Goal: Complete application form: Complete application form

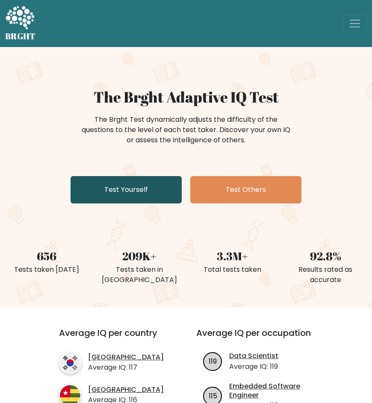
click at [132, 186] on link "Test Yourself" at bounding box center [126, 189] width 111 height 27
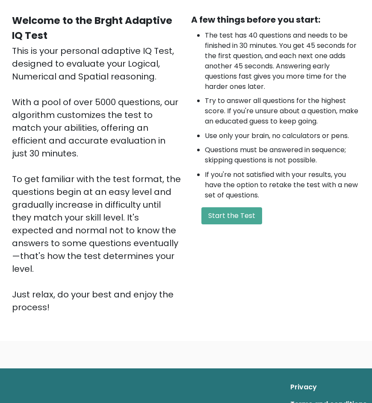
scroll to position [117, 0]
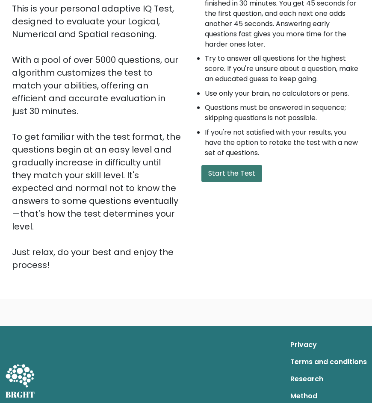
click at [242, 170] on button "Start the Test" at bounding box center [231, 173] width 61 height 17
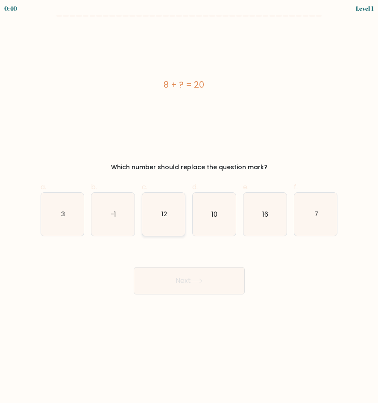
click at [182, 211] on icon "12" at bounding box center [163, 214] width 43 height 43
click at [189, 207] on input "c. 12" at bounding box center [189, 205] width 0 height 6
radio input "true"
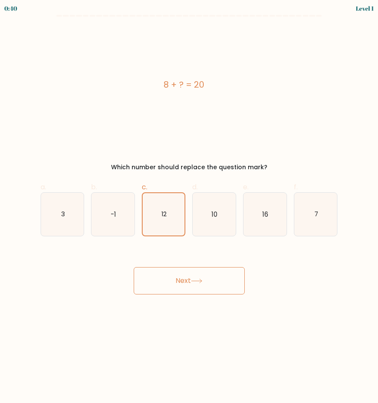
click at [189, 277] on button "Next" at bounding box center [189, 280] width 111 height 27
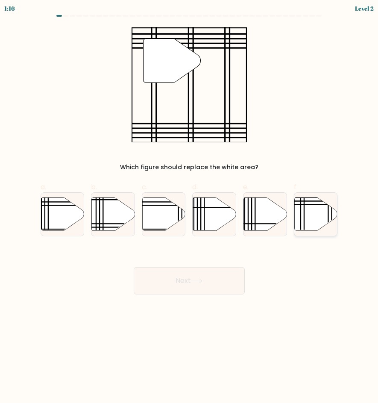
click at [311, 206] on icon at bounding box center [316, 214] width 43 height 33
click at [190, 206] on input "f." at bounding box center [189, 205] width 0 height 6
radio input "true"
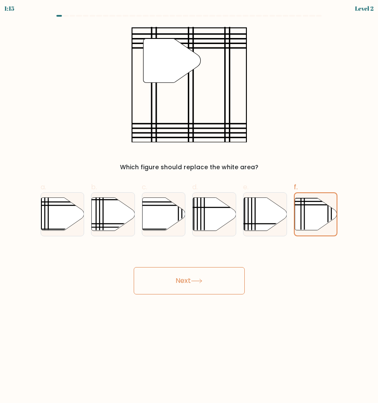
click at [196, 289] on button "Next" at bounding box center [189, 280] width 111 height 27
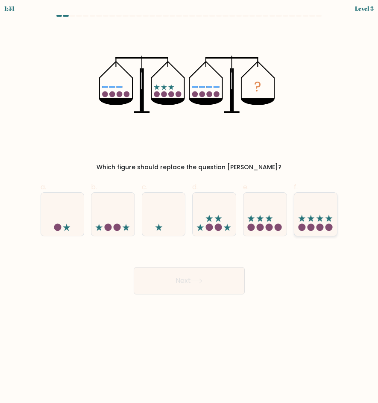
click at [306, 215] on icon at bounding box center [316, 214] width 43 height 35
click at [190, 207] on input "f." at bounding box center [189, 205] width 0 height 6
radio input "true"
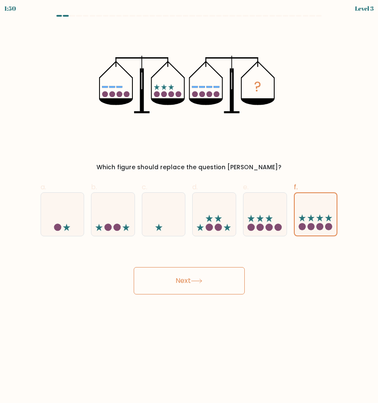
click at [201, 289] on button "Next" at bounding box center [189, 280] width 111 height 27
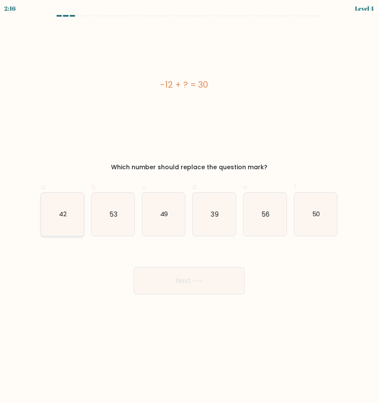
click at [76, 212] on icon "42" at bounding box center [62, 214] width 43 height 43
click at [189, 207] on input "a. 42" at bounding box center [189, 205] width 0 height 6
radio input "true"
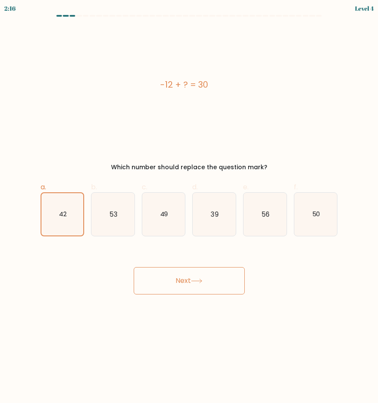
click at [201, 288] on button "Next" at bounding box center [189, 280] width 111 height 27
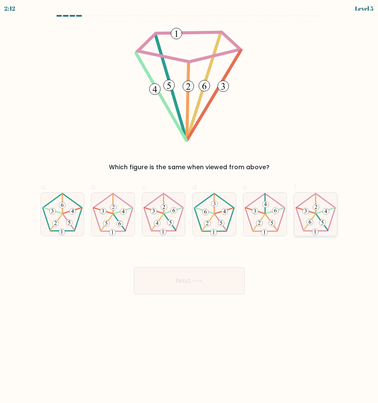
click at [315, 223] on icon at bounding box center [316, 214] width 43 height 43
click at [190, 207] on input "f." at bounding box center [189, 205] width 0 height 6
radio input "true"
click at [179, 277] on button "Next" at bounding box center [189, 280] width 111 height 27
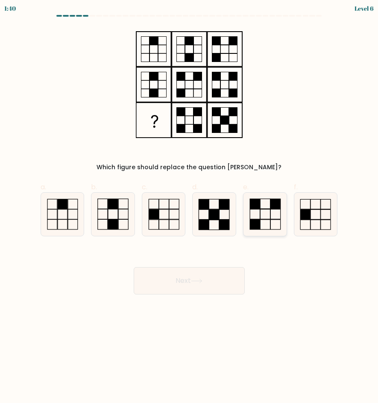
click at [259, 218] on icon at bounding box center [265, 214] width 43 height 43
click at [190, 207] on input "e." at bounding box center [189, 205] width 0 height 6
radio input "true"
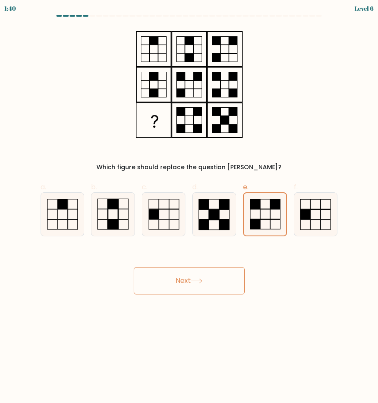
click at [181, 283] on button "Next" at bounding box center [189, 280] width 111 height 27
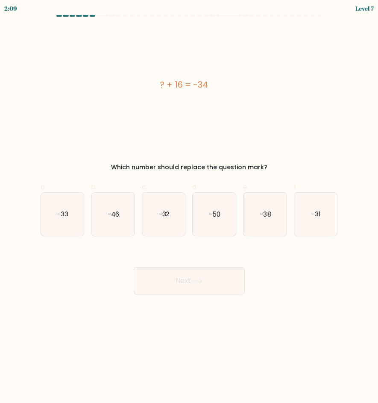
click at [204, 272] on button "Next" at bounding box center [189, 280] width 111 height 27
click at [222, 201] on icon "-50" at bounding box center [214, 214] width 43 height 43
click at [190, 202] on input "d. -50" at bounding box center [189, 205] width 0 height 6
radio input "true"
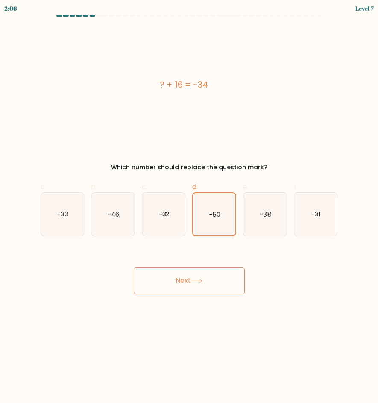
click at [199, 277] on button "Next" at bounding box center [189, 280] width 111 height 27
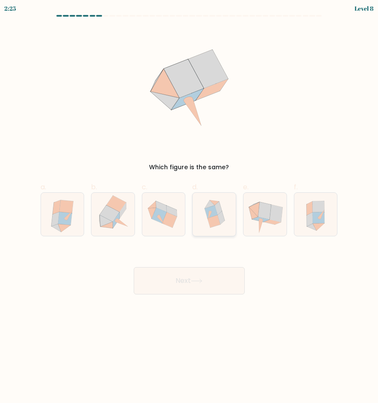
click at [217, 220] on icon at bounding box center [213, 221] width 13 height 13
click at [190, 207] on input "d." at bounding box center [189, 205] width 0 height 6
radio input "true"
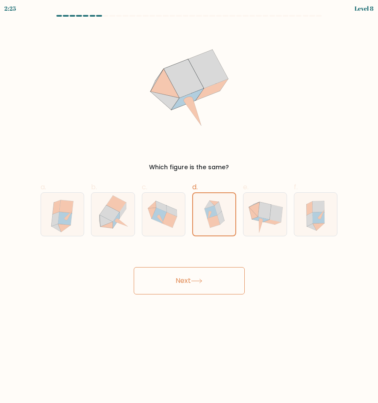
click at [196, 271] on button "Next" at bounding box center [189, 280] width 111 height 27
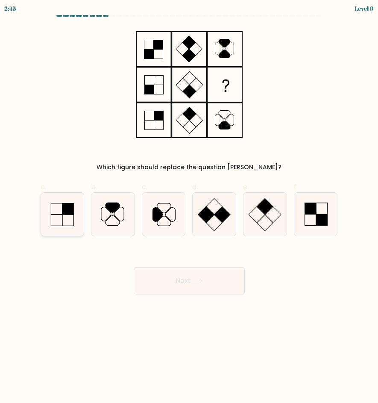
click at [70, 208] on rect at bounding box center [68, 210] width 12 height 12
click at [189, 207] on input "a." at bounding box center [189, 205] width 0 height 6
radio input "true"
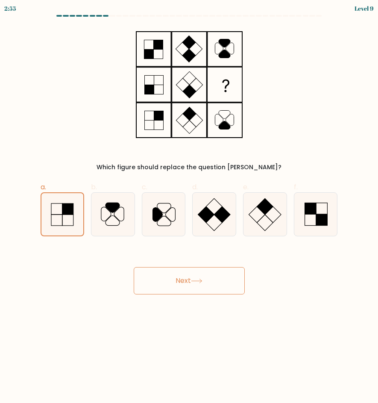
click at [213, 281] on button "Next" at bounding box center [189, 280] width 111 height 27
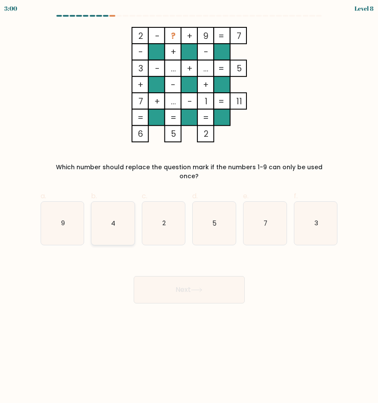
click at [109, 214] on icon "4" at bounding box center [112, 223] width 43 height 43
click at [189, 207] on input "b. 4" at bounding box center [189, 205] width 0 height 6
radio input "true"
click at [196, 276] on button "Next" at bounding box center [189, 289] width 111 height 27
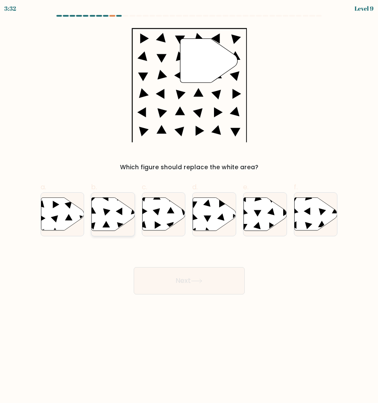
click at [110, 212] on icon at bounding box center [113, 214] width 43 height 33
click at [189, 207] on input "b." at bounding box center [189, 205] width 0 height 6
radio input "true"
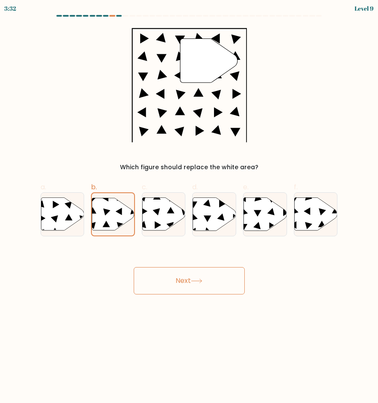
click at [209, 288] on button "Next" at bounding box center [189, 280] width 111 height 27
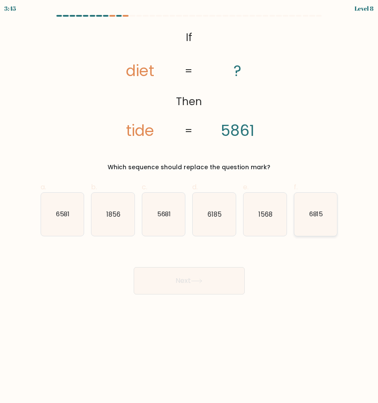
click at [313, 221] on icon "6815" at bounding box center [316, 214] width 43 height 43
click at [190, 207] on input "f. 6815" at bounding box center [189, 205] width 0 height 6
radio input "true"
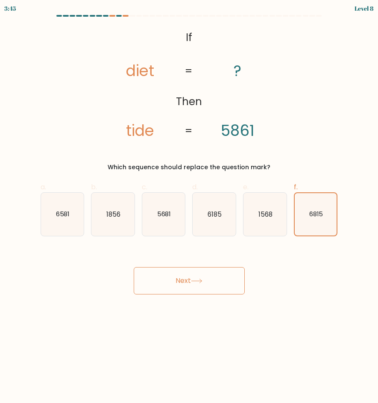
click at [184, 292] on button "Next" at bounding box center [189, 280] width 111 height 27
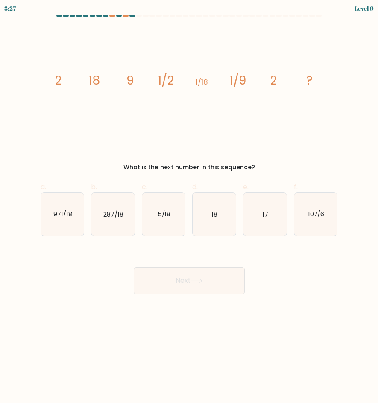
drag, startPoint x: 216, startPoint y: 231, endPoint x: 216, endPoint y: 237, distance: 6.0
click at [216, 231] on icon "18" at bounding box center [214, 214] width 43 height 43
click at [190, 207] on input "d. 18" at bounding box center [189, 205] width 0 height 6
radio input "true"
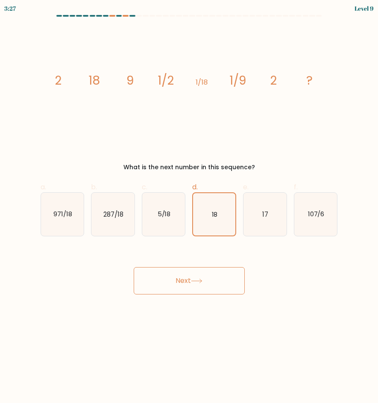
click at [204, 273] on button "Next" at bounding box center [189, 280] width 111 height 27
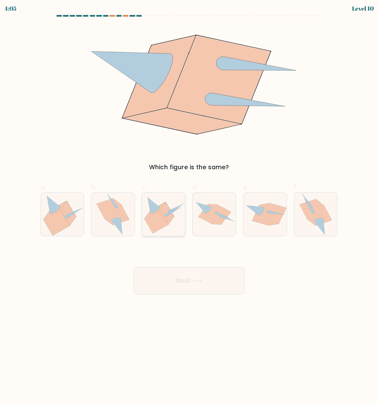
click at [165, 220] on icon at bounding box center [157, 221] width 24 height 23
click at [189, 207] on input "c." at bounding box center [189, 205] width 0 height 6
radio input "true"
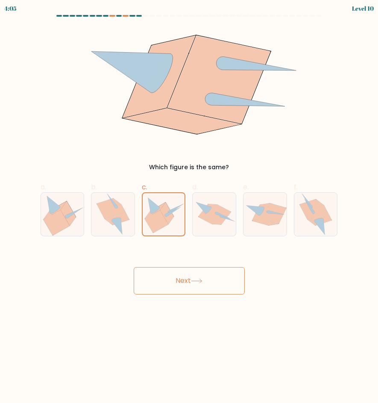
click at [195, 270] on button "Next" at bounding box center [189, 280] width 111 height 27
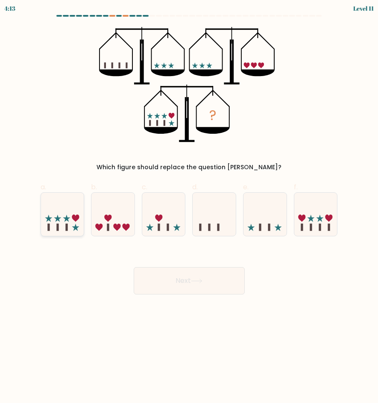
click at [61, 220] on icon at bounding box center [62, 214] width 43 height 35
click at [189, 207] on input "a." at bounding box center [189, 205] width 0 height 6
radio input "true"
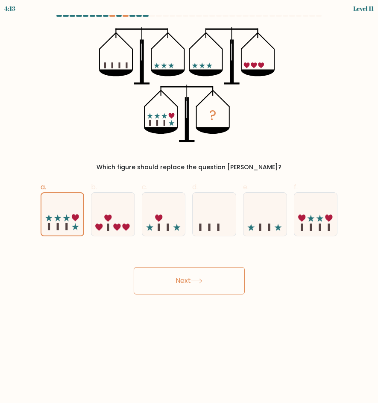
click at [180, 280] on button "Next" at bounding box center [189, 280] width 111 height 27
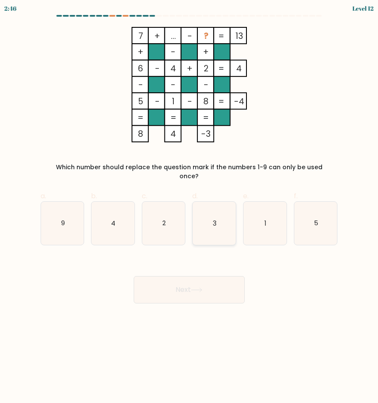
click at [231, 211] on icon "3" at bounding box center [214, 223] width 43 height 43
click at [190, 207] on input "d. 3" at bounding box center [189, 205] width 0 height 6
radio input "true"
click at [211, 293] on button "Next" at bounding box center [189, 289] width 111 height 27
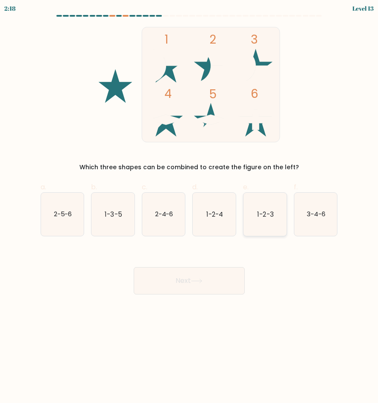
click at [268, 221] on icon "1-2-3" at bounding box center [265, 214] width 43 height 43
click at [190, 207] on input "e. 1-2-3" at bounding box center [189, 205] width 0 height 6
radio input "true"
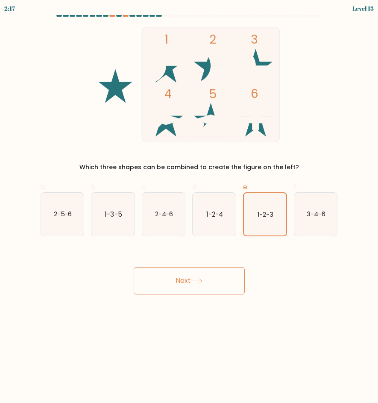
click at [171, 286] on button "Next" at bounding box center [189, 280] width 111 height 27
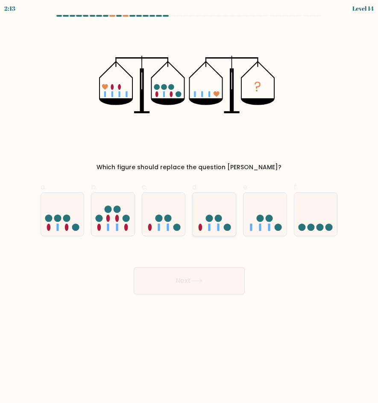
click at [218, 205] on icon at bounding box center [214, 214] width 43 height 35
click at [190, 205] on input "d." at bounding box center [189, 205] width 0 height 6
radio input "true"
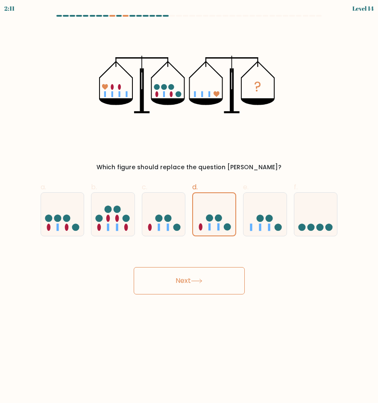
click at [186, 276] on button "Next" at bounding box center [189, 280] width 111 height 27
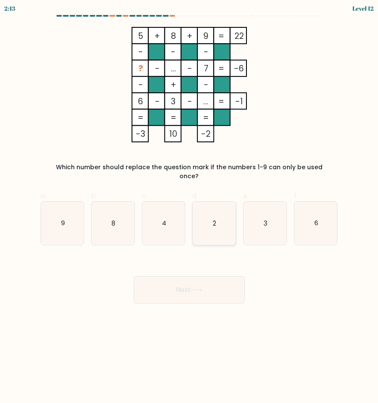
click at [214, 202] on icon "2" at bounding box center [214, 223] width 43 height 43
click at [190, 202] on input "d. 2" at bounding box center [189, 205] width 0 height 6
radio input "true"
click at [212, 276] on button "Next" at bounding box center [189, 289] width 111 height 27
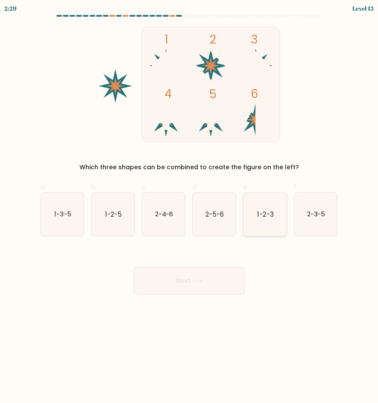
click at [274, 215] on icon "1-2-3" at bounding box center [265, 214] width 43 height 43
click at [190, 207] on input "e. 1-2-3" at bounding box center [189, 205] width 0 height 6
radio input "true"
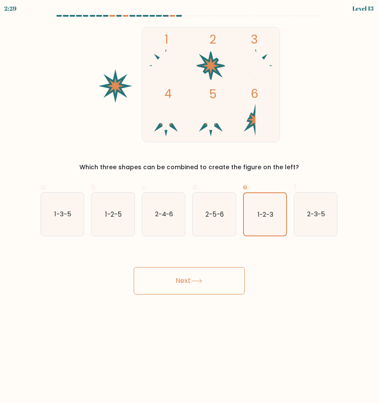
click at [200, 276] on button "Next" at bounding box center [189, 280] width 111 height 27
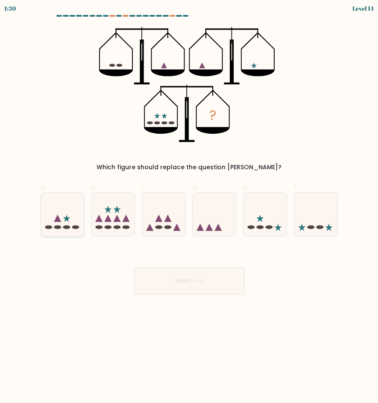
click at [68, 230] on icon at bounding box center [62, 214] width 43 height 35
click at [189, 207] on input "a." at bounding box center [189, 205] width 0 height 6
radio input "true"
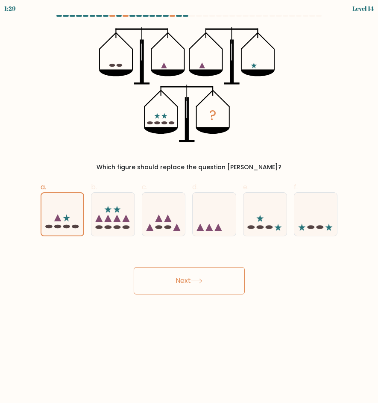
click at [214, 284] on button "Next" at bounding box center [189, 280] width 111 height 27
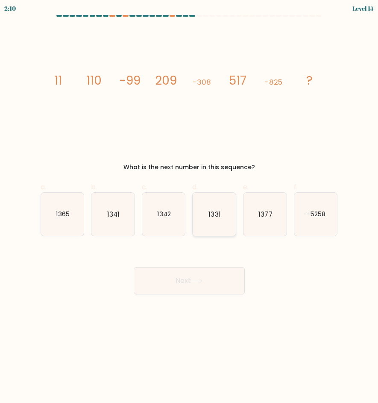
click at [227, 223] on icon "1331" at bounding box center [214, 214] width 43 height 43
click at [190, 207] on input "d. 1331" at bounding box center [189, 205] width 0 height 6
radio input "true"
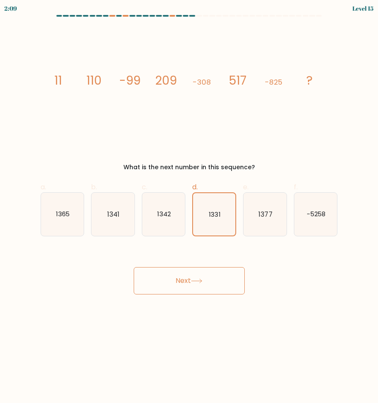
click at [221, 279] on button "Next" at bounding box center [189, 280] width 111 height 27
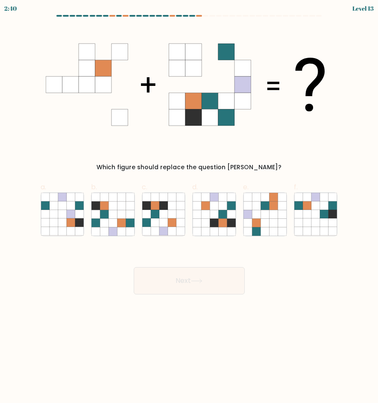
drag, startPoint x: 228, startPoint y: 215, endPoint x: 197, endPoint y: 270, distance: 63.4
click at [228, 215] on icon at bounding box center [231, 214] width 9 height 9
click at [190, 207] on input "d." at bounding box center [189, 205] width 0 height 6
radio input "true"
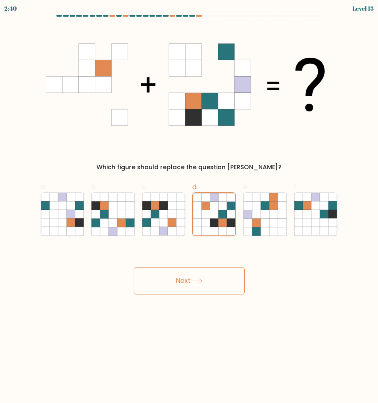
click at [193, 282] on button "Next" at bounding box center [189, 280] width 111 height 27
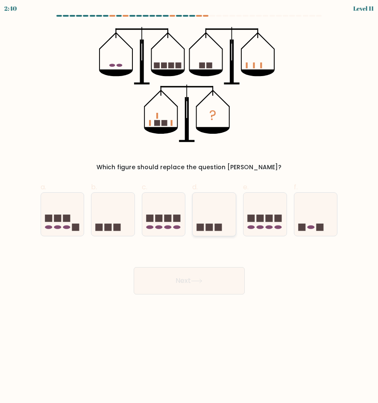
click at [212, 229] on rect at bounding box center [209, 227] width 7 height 7
click at [190, 207] on input "d." at bounding box center [189, 205] width 0 height 6
radio input "true"
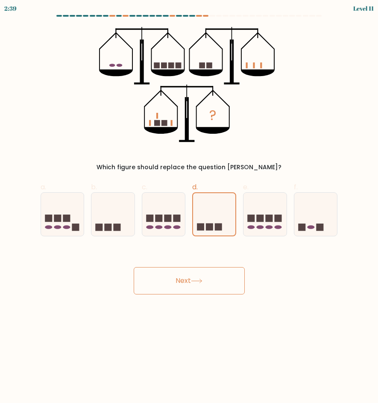
click at [194, 286] on button "Next" at bounding box center [189, 280] width 111 height 27
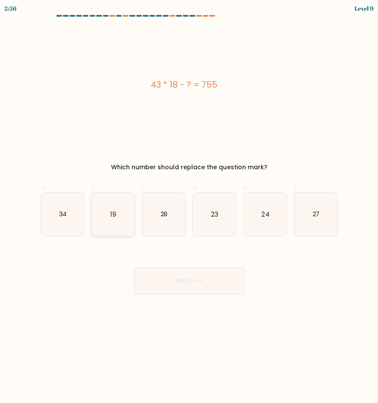
click at [117, 211] on icon "19" at bounding box center [112, 214] width 43 height 43
click at [189, 207] on input "b. 19" at bounding box center [189, 205] width 0 height 6
radio input "true"
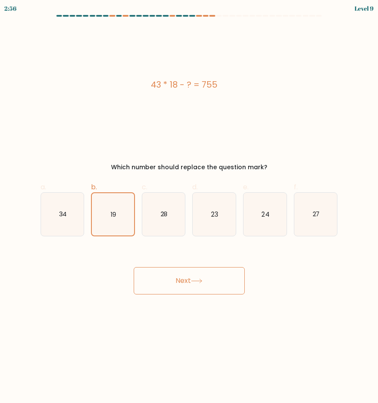
click at [195, 290] on button "Next" at bounding box center [189, 280] width 111 height 27
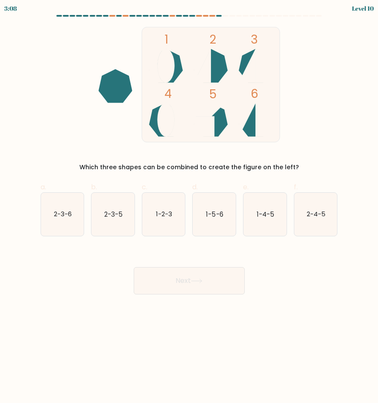
drag, startPoint x: 64, startPoint y: 217, endPoint x: 134, endPoint y: 236, distance: 73.1
click at [65, 218] on text "2-3-6" at bounding box center [63, 213] width 18 height 9
click at [189, 207] on input "a. 2-3-6" at bounding box center [189, 205] width 0 height 6
radio input "true"
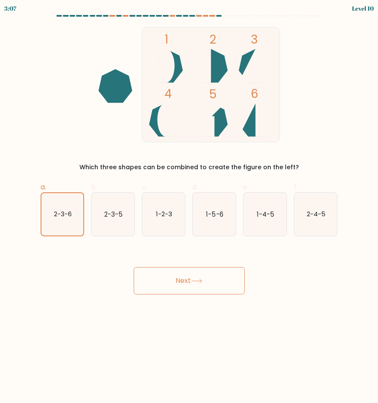
click at [197, 274] on button "Next" at bounding box center [189, 280] width 111 height 27
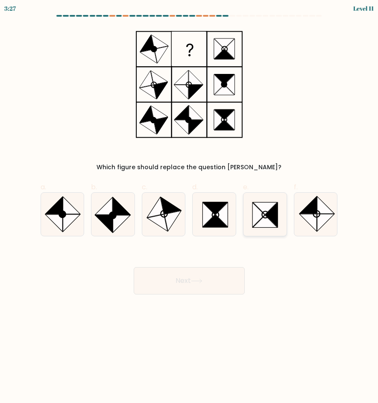
click at [255, 221] on icon at bounding box center [259, 215] width 12 height 24
click at [190, 207] on input "e." at bounding box center [189, 205] width 0 height 6
radio input "true"
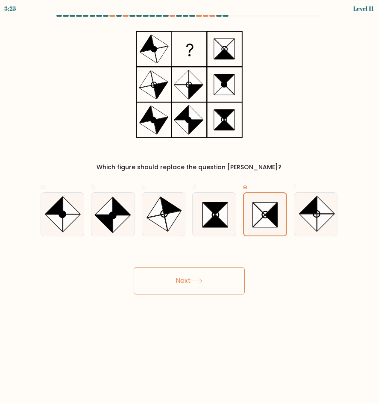
click at [222, 281] on button "Next" at bounding box center [189, 280] width 111 height 27
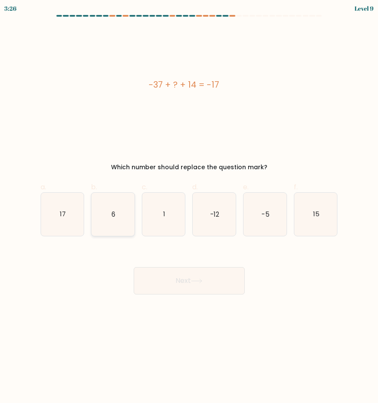
click at [110, 206] on icon "6" at bounding box center [112, 214] width 43 height 43
click at [189, 206] on input "b. 6" at bounding box center [189, 205] width 0 height 6
radio input "true"
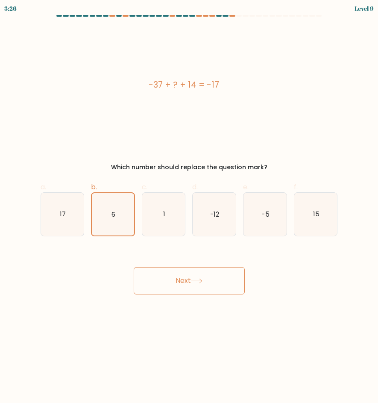
click at [185, 277] on button "Next" at bounding box center [189, 280] width 111 height 27
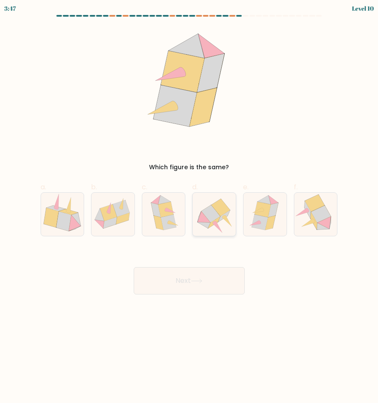
click at [216, 228] on icon at bounding box center [214, 214] width 43 height 39
click at [190, 207] on input "d." at bounding box center [189, 205] width 0 height 6
radio input "true"
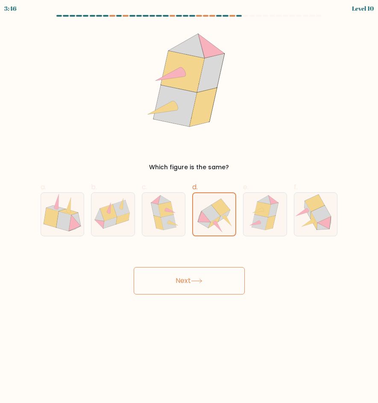
click at [198, 281] on icon at bounding box center [197, 281] width 10 height 4
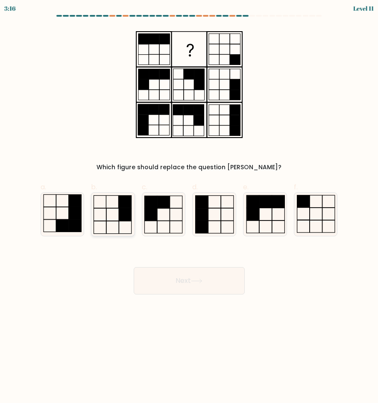
click at [116, 213] on icon at bounding box center [112, 214] width 43 height 43
click at [189, 207] on input "b." at bounding box center [189, 205] width 0 height 6
radio input "true"
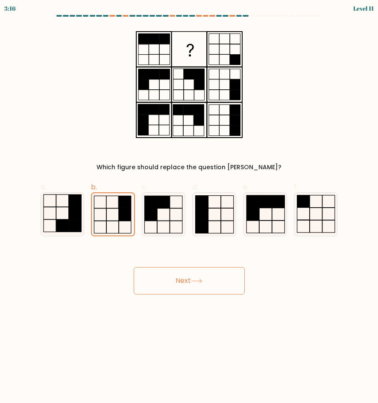
click at [204, 274] on button "Next" at bounding box center [189, 280] width 111 height 27
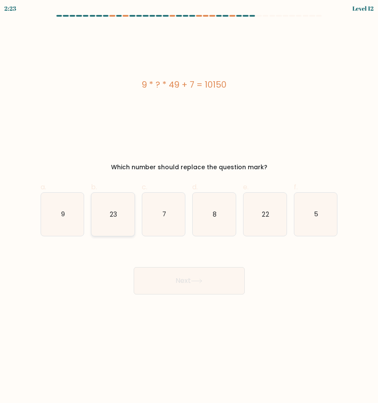
click at [121, 206] on icon "23" at bounding box center [112, 214] width 43 height 43
click at [189, 206] on input "b. 23" at bounding box center [189, 205] width 0 height 6
radio input "true"
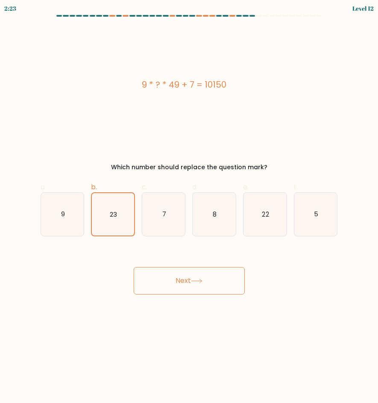
click at [166, 263] on div "Next" at bounding box center [189, 271] width 308 height 48
click at [169, 277] on button "Next" at bounding box center [189, 280] width 111 height 27
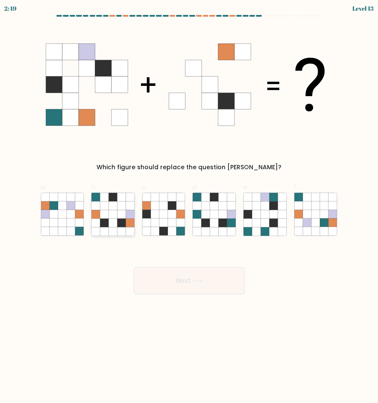
click at [130, 221] on icon at bounding box center [130, 222] width 9 height 9
click at [189, 207] on input "b." at bounding box center [189, 205] width 0 height 6
radio input "true"
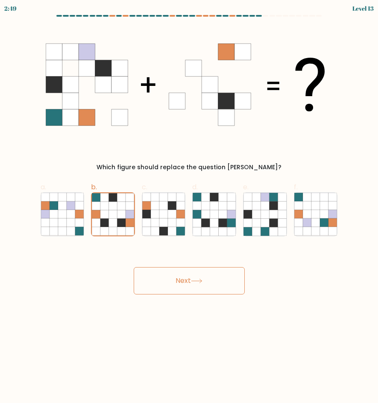
click at [196, 277] on button "Next" at bounding box center [189, 280] width 111 height 27
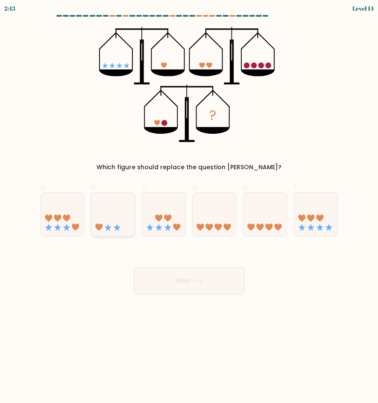
click at [114, 230] on icon at bounding box center [112, 214] width 43 height 35
click at [189, 207] on input "b." at bounding box center [189, 205] width 0 height 6
radio input "true"
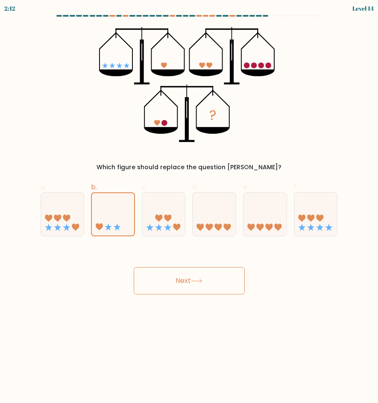
click at [181, 274] on button "Next" at bounding box center [189, 280] width 111 height 27
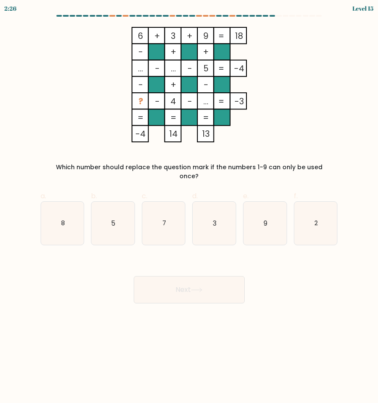
click at [178, 66] on rect at bounding box center [173, 68] width 16 height 16
click at [169, 221] on icon "7" at bounding box center [163, 223] width 43 height 43
click at [189, 207] on input "c. 7" at bounding box center [189, 205] width 0 height 6
radio input "true"
click at [189, 282] on button "Next" at bounding box center [189, 289] width 111 height 27
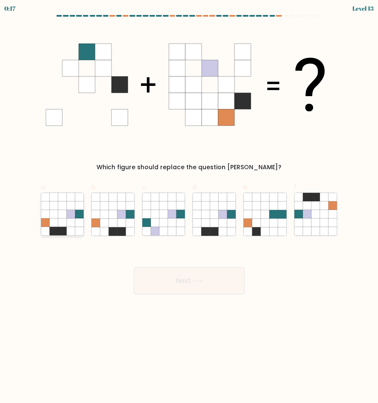
click at [74, 218] on icon at bounding box center [71, 214] width 9 height 9
click at [189, 207] on input "a." at bounding box center [189, 205] width 0 height 6
radio input "true"
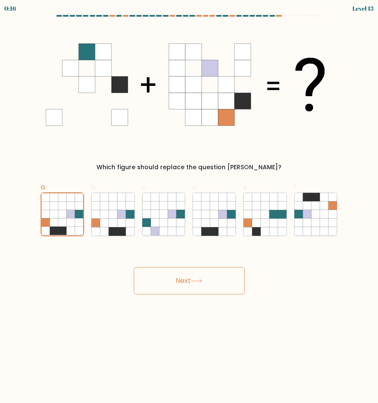
click at [182, 277] on button "Next" at bounding box center [189, 280] width 111 height 27
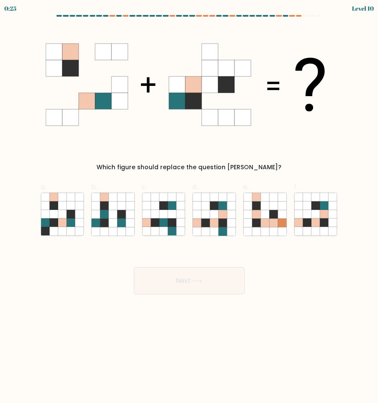
click at [354, 103] on form at bounding box center [189, 155] width 378 height 280
click at [203, 211] on icon at bounding box center [206, 214] width 9 height 9
click at [190, 207] on input "d." at bounding box center [189, 205] width 0 height 6
radio input "true"
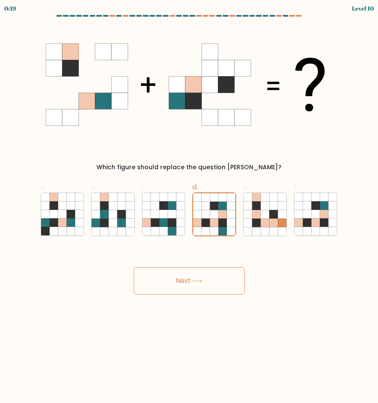
click at [204, 284] on button "Next" at bounding box center [189, 280] width 111 height 27
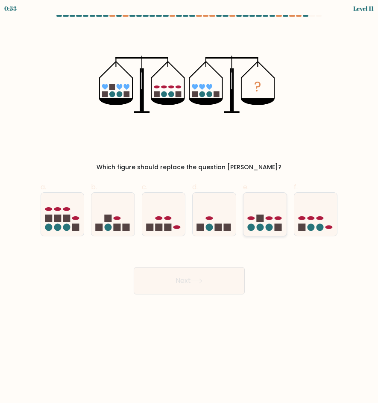
click at [257, 225] on icon at bounding box center [265, 214] width 43 height 35
click at [190, 207] on input "e." at bounding box center [189, 205] width 0 height 6
radio input "true"
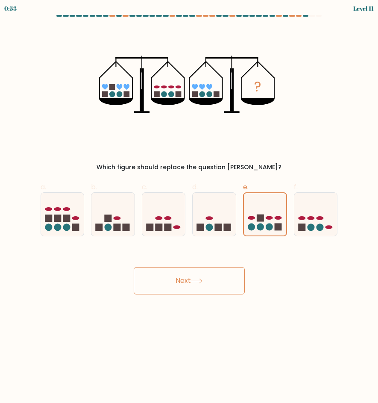
click at [213, 278] on button "Next" at bounding box center [189, 280] width 111 height 27
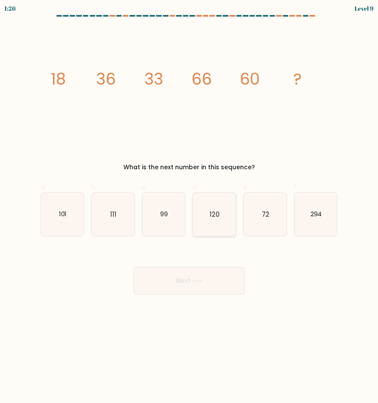
click at [227, 215] on icon "120" at bounding box center [214, 214] width 43 height 43
click at [190, 207] on input "d. 120" at bounding box center [189, 205] width 0 height 6
radio input "true"
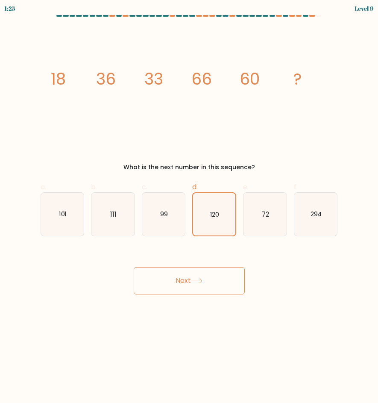
click at [216, 279] on button "Next" at bounding box center [189, 280] width 111 height 27
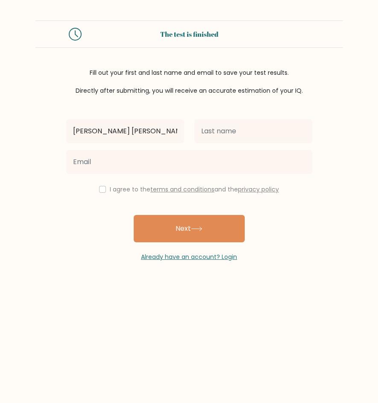
type input "Jerel Jake"
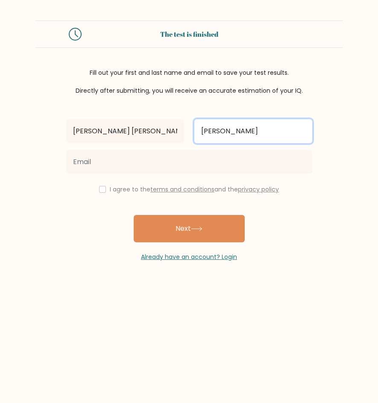
type input "Bono"
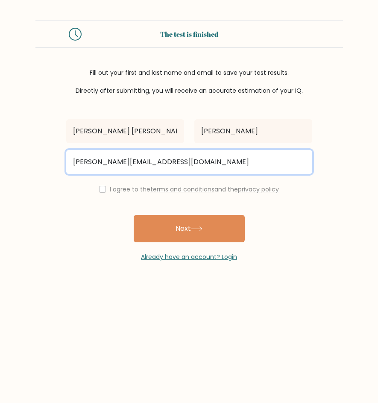
type input "jerel.vertexva28@gmail.com"
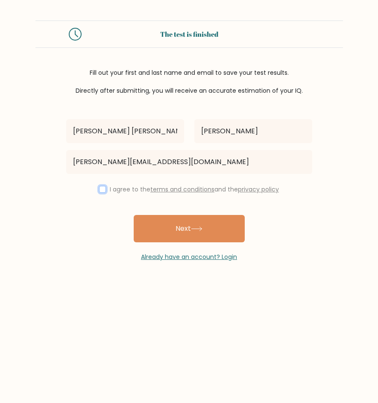
click at [100, 189] on input "checkbox" at bounding box center [102, 189] width 7 height 7
checkbox input "true"
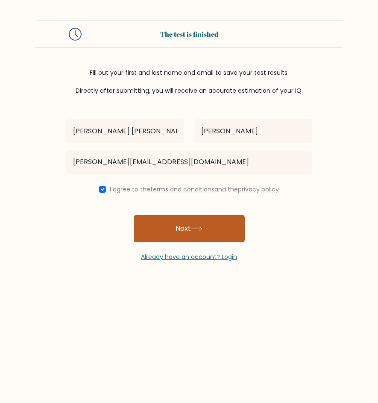
click at [202, 224] on button "Next" at bounding box center [189, 228] width 111 height 27
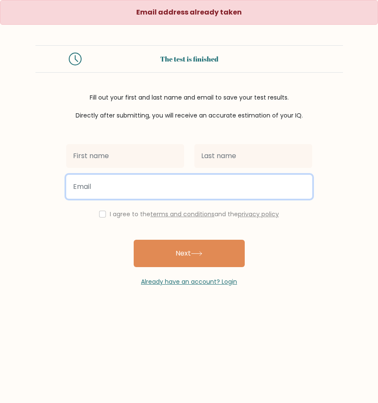
click at [114, 188] on input "email" at bounding box center [189, 187] width 246 height 24
type input "jereljakebono@gmail.com"
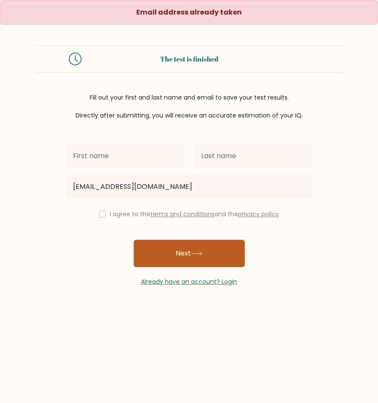
click at [149, 250] on button "Next" at bounding box center [189, 253] width 111 height 27
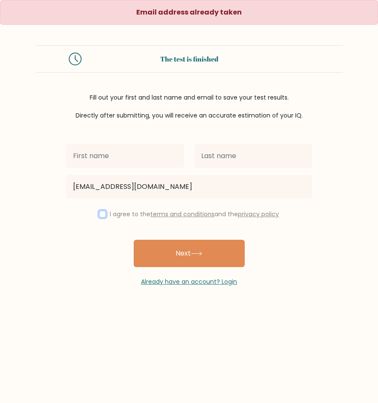
click at [99, 212] on input "checkbox" at bounding box center [102, 214] width 7 height 7
checkbox input "true"
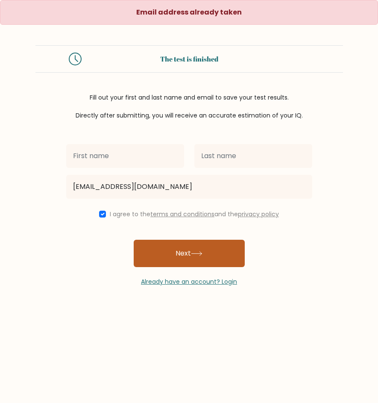
click at [179, 259] on button "Next" at bounding box center [189, 253] width 111 height 27
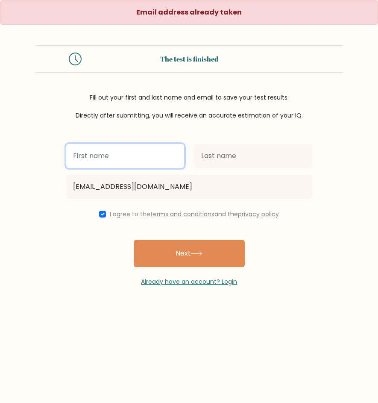
click at [120, 156] on input "text" at bounding box center [125, 156] width 118 height 24
type input "jerel"
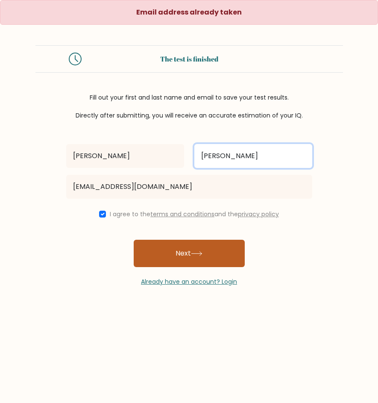
type input "bono"
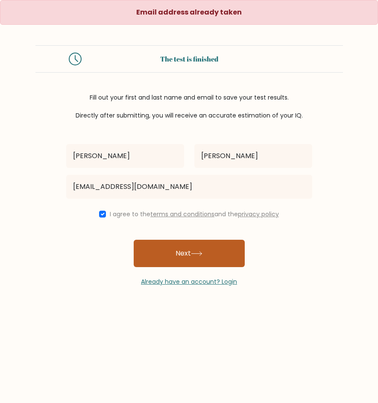
click at [174, 245] on button "Next" at bounding box center [189, 253] width 111 height 27
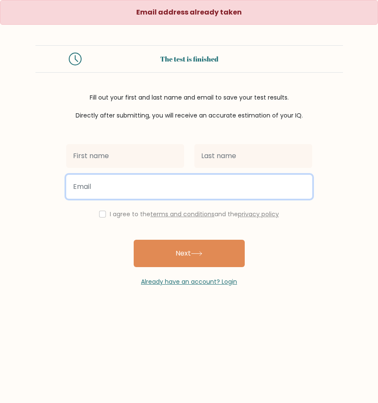
click at [141, 198] on input "email" at bounding box center [189, 187] width 246 height 24
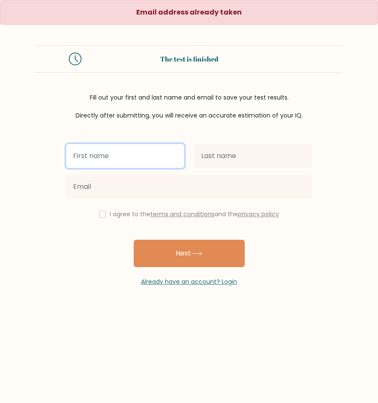
click at [137, 162] on input "text" at bounding box center [125, 156] width 118 height 24
type input "[PERSON_NAME]"
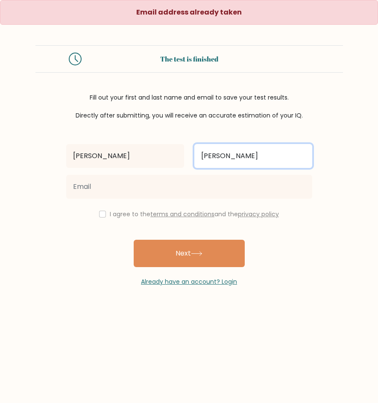
type input "[PERSON_NAME]"
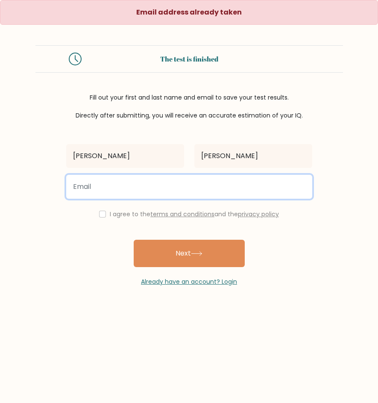
click at [136, 192] on input "email" at bounding box center [189, 187] width 246 height 24
paste input "[EMAIL_ADDRESS][DOMAIN_NAME]"
type input "[EMAIL_ADDRESS][DOMAIN_NAME]"
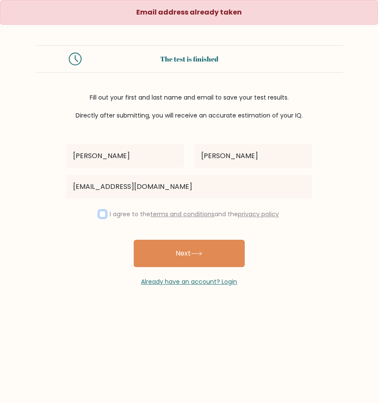
click at [99, 215] on input "checkbox" at bounding box center [102, 214] width 7 height 7
checkbox input "true"
click at [180, 239] on div "[PERSON_NAME] [EMAIL_ADDRESS][DOMAIN_NAME] I agree to the terms and conditions …" at bounding box center [189, 203] width 257 height 166
click at [183, 247] on button "Next" at bounding box center [189, 253] width 111 height 27
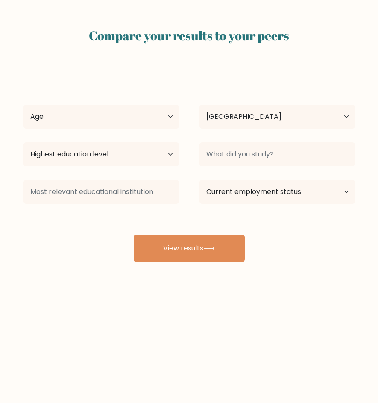
select select "PH"
click at [169, 127] on select "Age Under [DEMOGRAPHIC_DATA] [DEMOGRAPHIC_DATA] [DEMOGRAPHIC_DATA] [DEMOGRAPHIC…" at bounding box center [102, 117] width 156 height 24
select select "25_34"
click at [24, 105] on select "Age Under [DEMOGRAPHIC_DATA] [DEMOGRAPHIC_DATA] [DEMOGRAPHIC_DATA] [DEMOGRAPHIC…" at bounding box center [102, 117] width 156 height 24
click at [148, 158] on select "Highest education level No schooling Primary Lower Secondary Upper Secondary Oc…" at bounding box center [102, 154] width 156 height 24
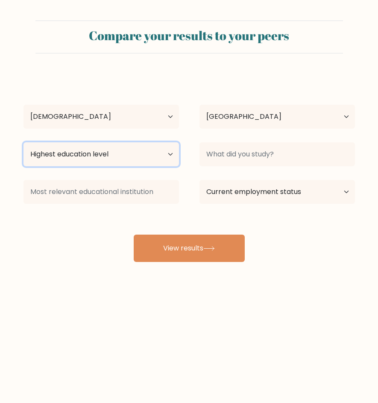
select select "bachelors_degree"
click at [24, 142] on select "Highest education level No schooling Primary Lower Secondary Upper Secondary Oc…" at bounding box center [102, 154] width 156 height 24
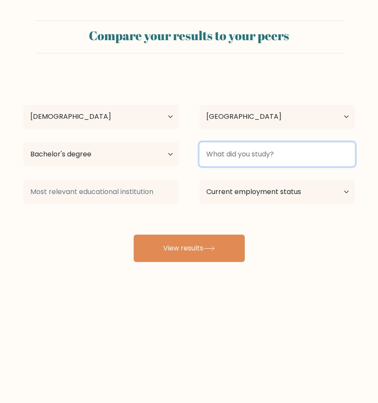
click at [258, 154] on input at bounding box center [278, 154] width 156 height 24
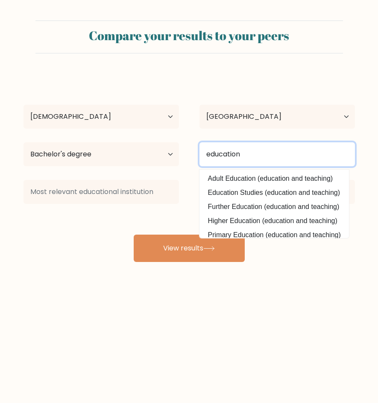
type input "education"
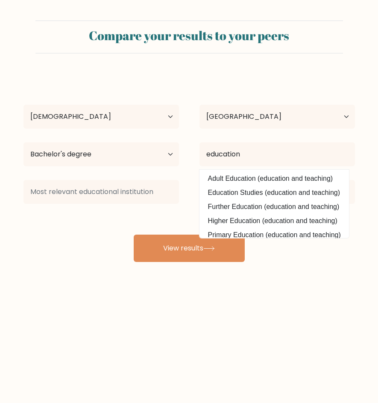
click at [190, 139] on div "[PERSON_NAME] Age Under [DEMOGRAPHIC_DATA] [DEMOGRAPHIC_DATA] [DEMOGRAPHIC_DATA…" at bounding box center [189, 168] width 342 height 188
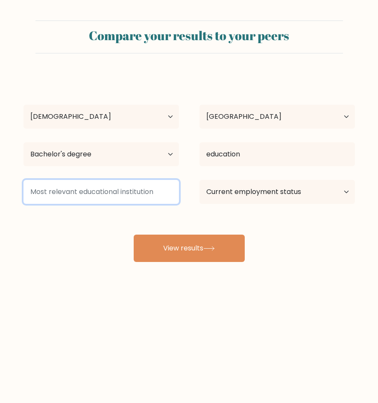
click at [157, 196] on input at bounding box center [102, 192] width 156 height 24
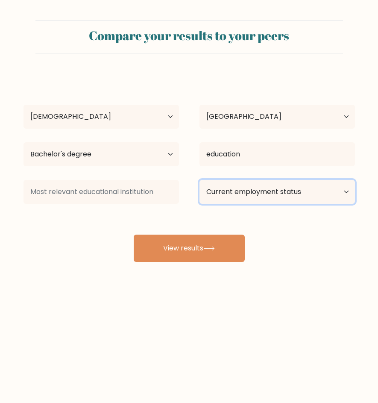
click at [272, 196] on select "Current employment status Employed Student Retired Other / prefer not to answer" at bounding box center [278, 192] width 156 height 24
click at [200, 180] on select "Current employment status Employed Student Retired Other / prefer not to answer" at bounding box center [278, 192] width 156 height 24
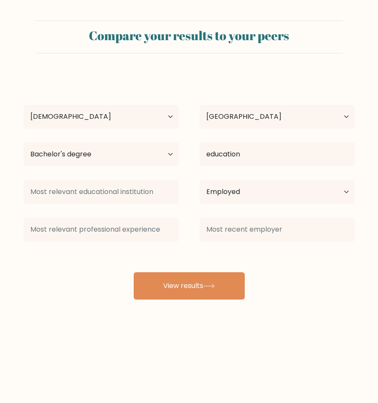
click at [240, 205] on div "Current employment status Employed Student Retired Other / prefer not to answer" at bounding box center [277, 192] width 176 height 31
click at [246, 200] on select "Current employment status Employed Student Retired Other / prefer not to answer" at bounding box center [278, 192] width 156 height 24
select select "other"
click at [200, 180] on select "Current employment status Employed Student Retired Other / prefer not to answer" at bounding box center [278, 192] width 156 height 24
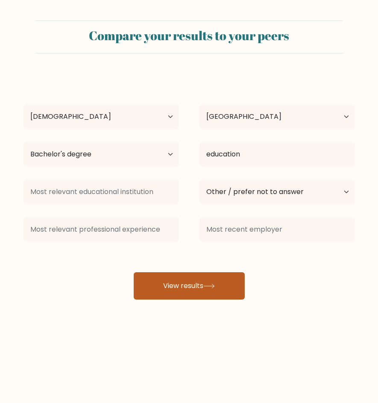
click at [187, 275] on button "View results" at bounding box center [189, 285] width 111 height 27
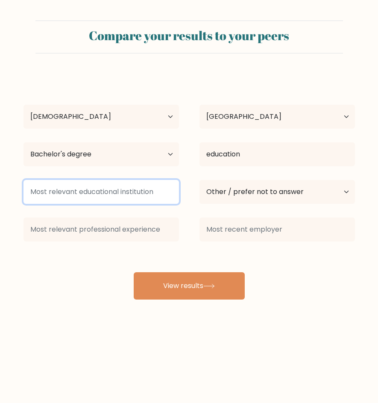
click at [127, 197] on input at bounding box center [102, 192] width 156 height 24
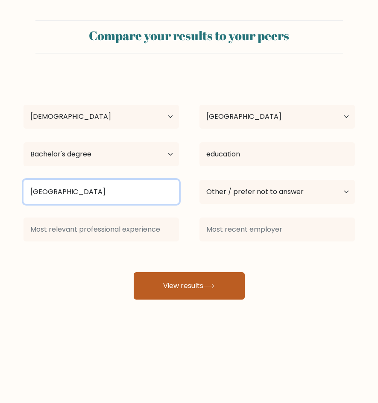
type input "[GEOGRAPHIC_DATA]"
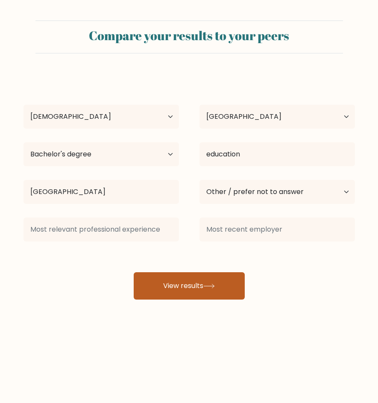
click at [178, 281] on button "View results" at bounding box center [189, 285] width 111 height 27
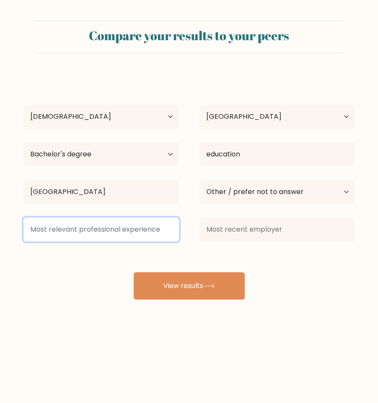
click at [102, 224] on input at bounding box center [102, 230] width 156 height 24
type input "virtual assistant"
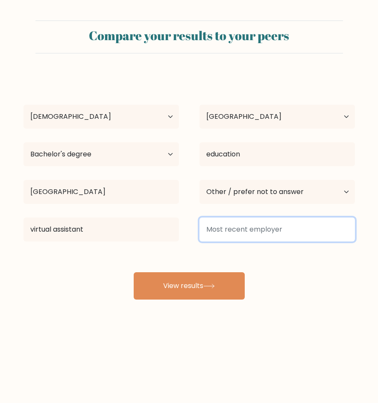
click at [248, 224] on input at bounding box center [278, 230] width 156 height 24
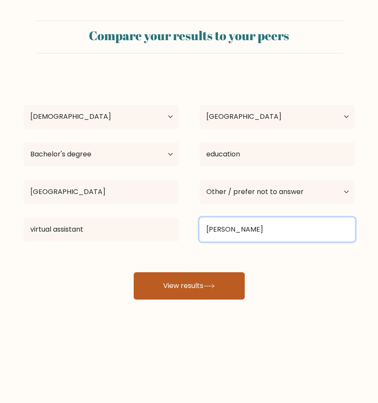
type input "mika"
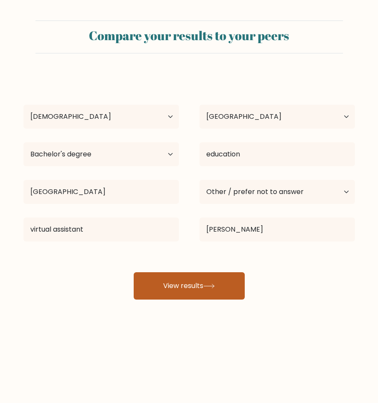
click at [198, 286] on button "View results" at bounding box center [189, 285] width 111 height 27
